Goal: Task Accomplishment & Management: Use online tool/utility

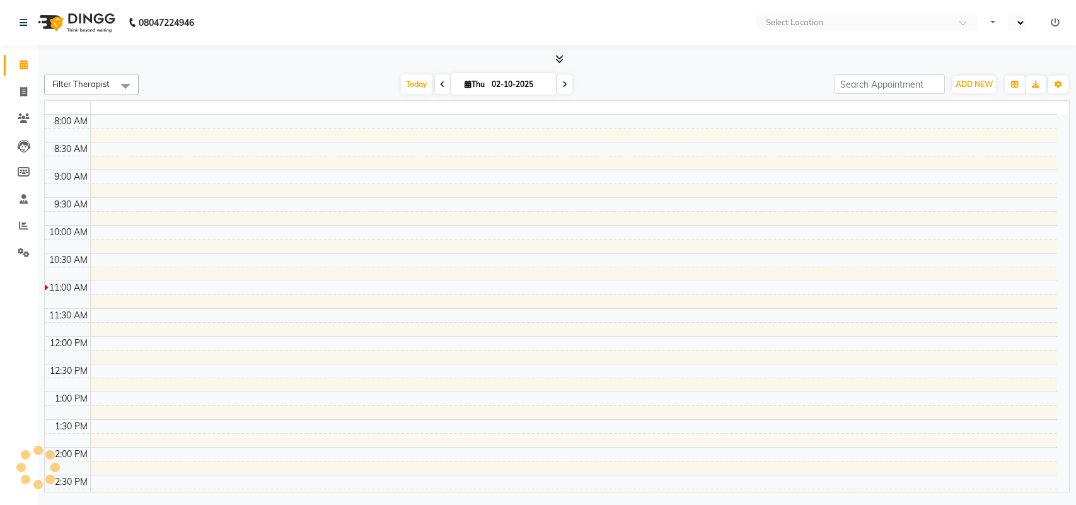
select select "en"
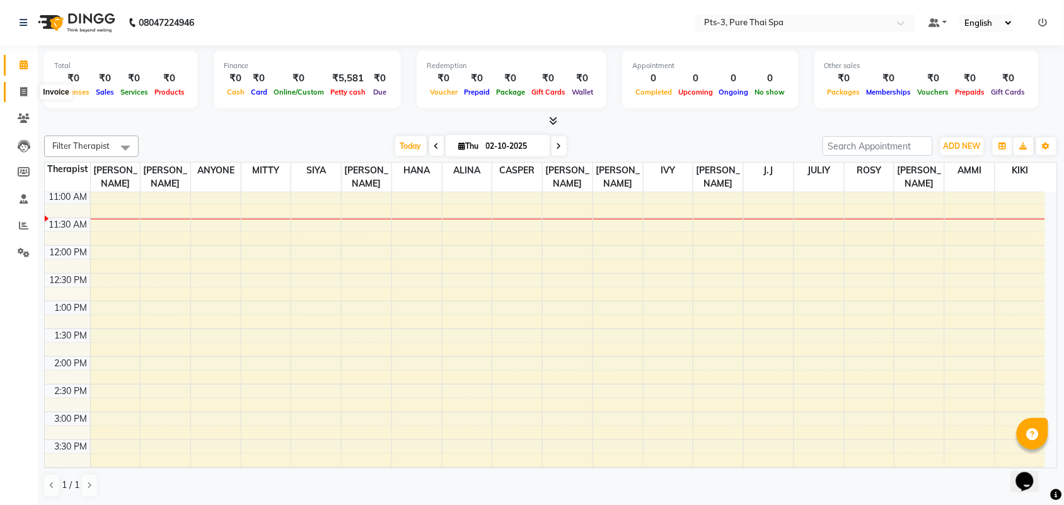
click at [24, 96] on span at bounding box center [24, 92] width 22 height 14
select select "service"
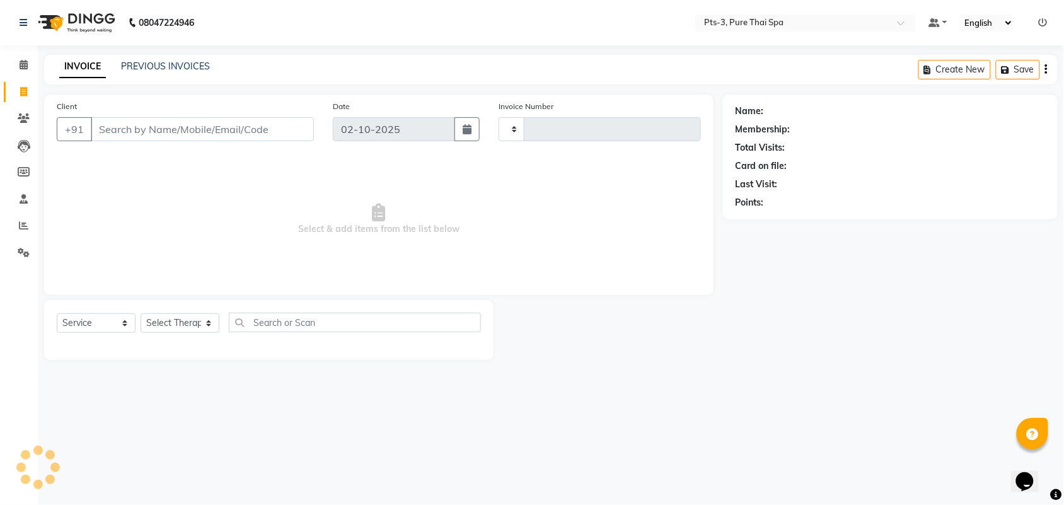
type input "95"
select select "9047"
